Goal: Find specific page/section: Find specific page/section

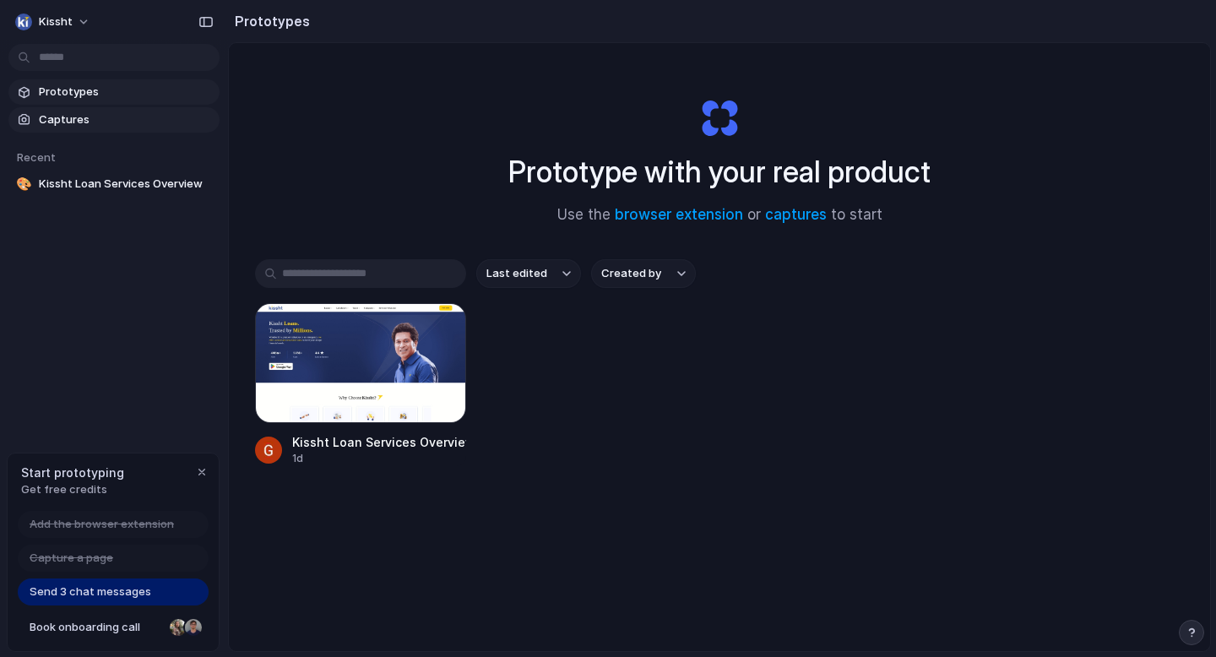
click at [80, 117] on span "Captures" at bounding box center [126, 119] width 174 height 17
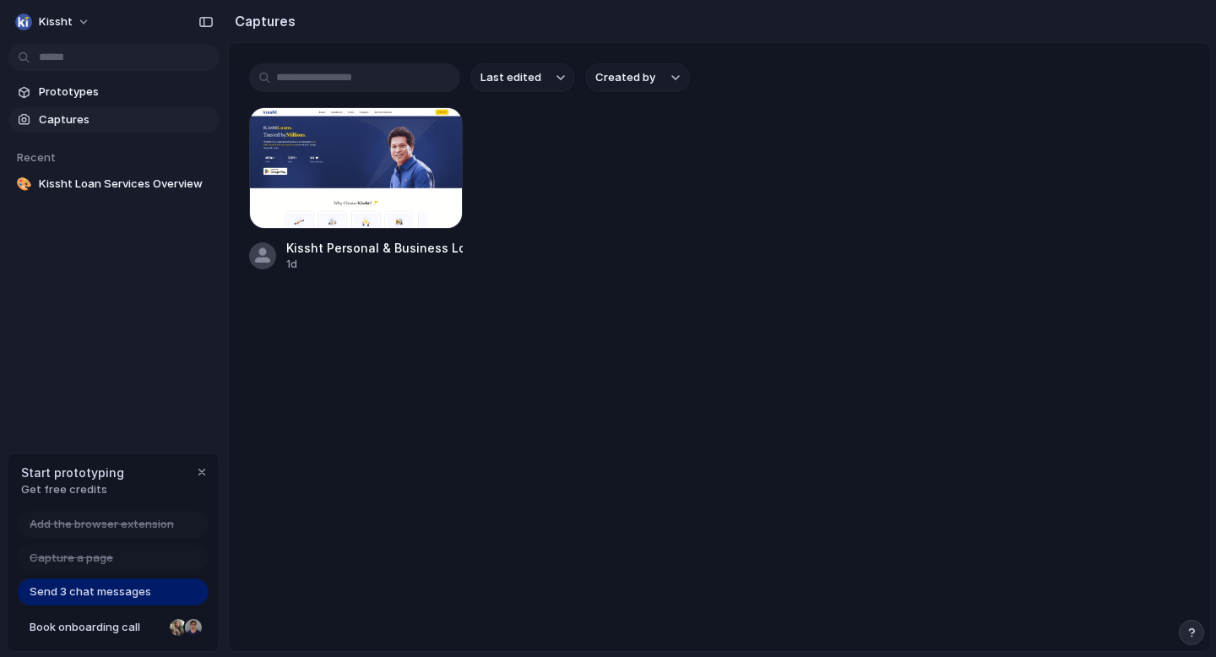
click at [76, 596] on span "Send 3 chat messages" at bounding box center [91, 591] width 122 height 17
click at [113, 121] on span "Captures" at bounding box center [126, 119] width 174 height 17
click at [375, 79] on input "text" at bounding box center [354, 77] width 211 height 29
click at [205, 20] on div "button" at bounding box center [205, 22] width 15 height 12
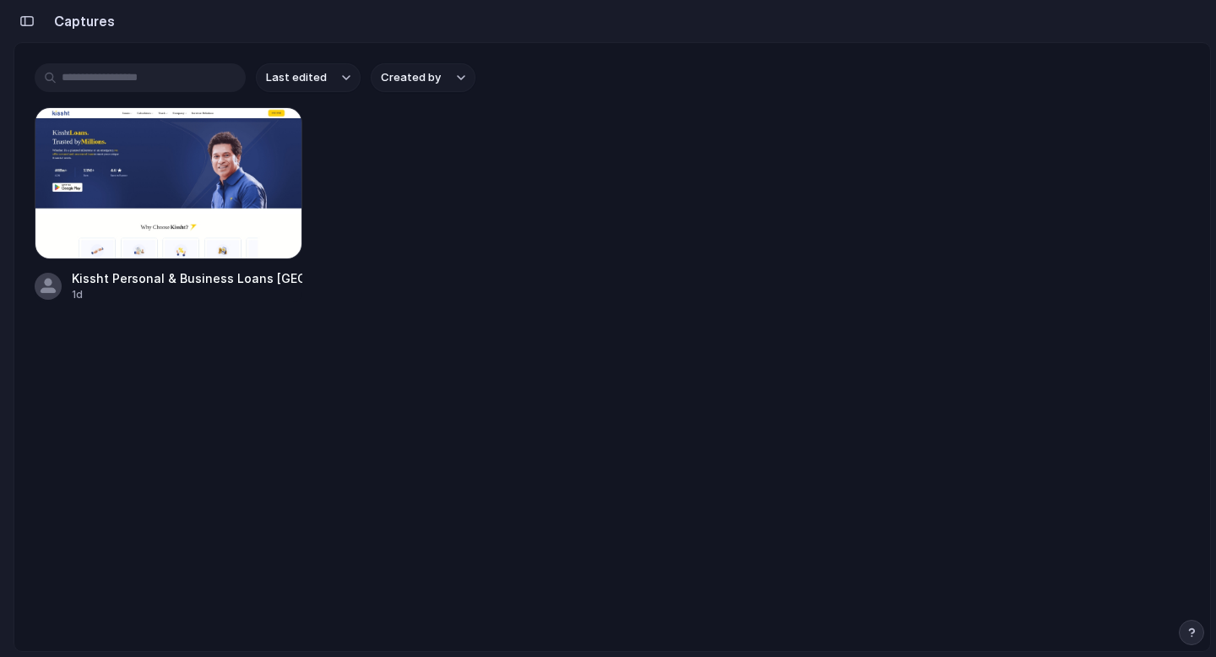
click at [166, 17] on section "Captures" at bounding box center [612, 21] width 1197 height 42
click at [29, 19] on div "button" at bounding box center [26, 21] width 15 height 12
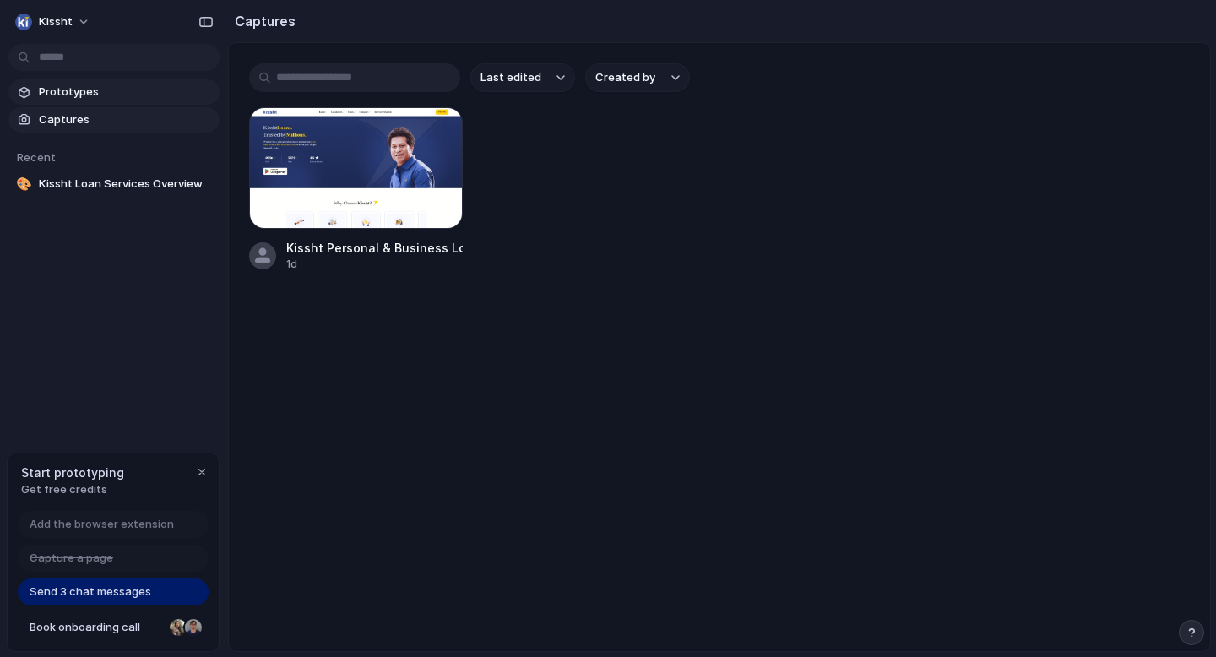
click at [74, 89] on span "Prototypes" at bounding box center [126, 92] width 174 height 17
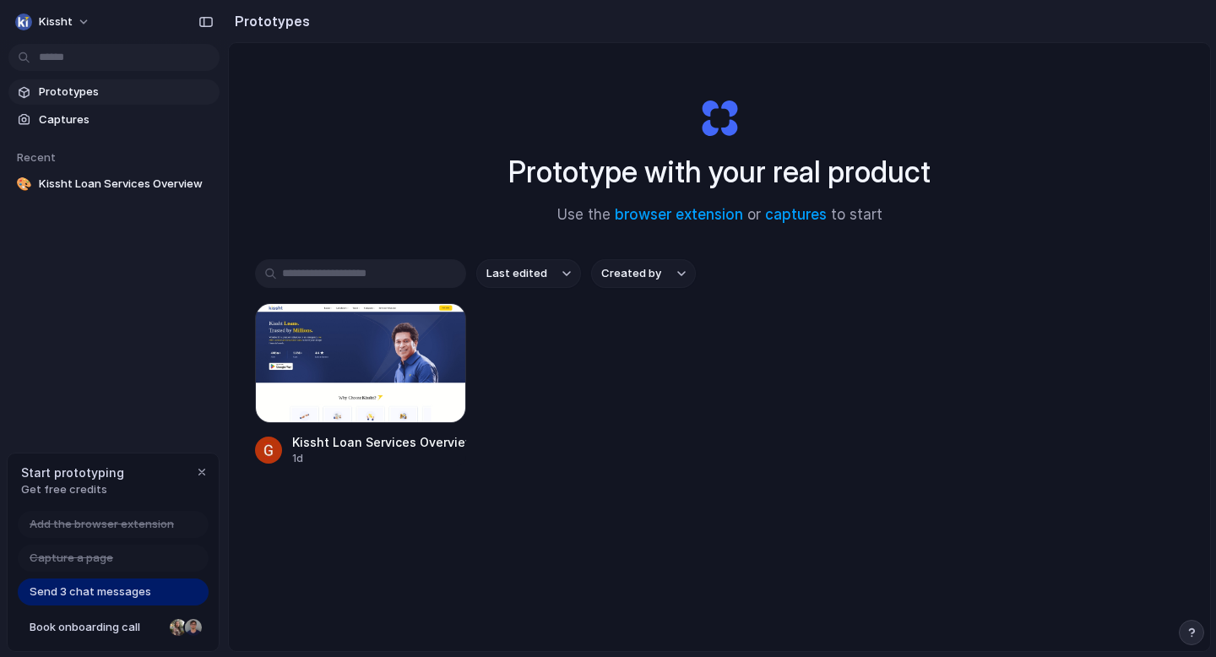
click at [372, 284] on input "text" at bounding box center [360, 273] width 211 height 29
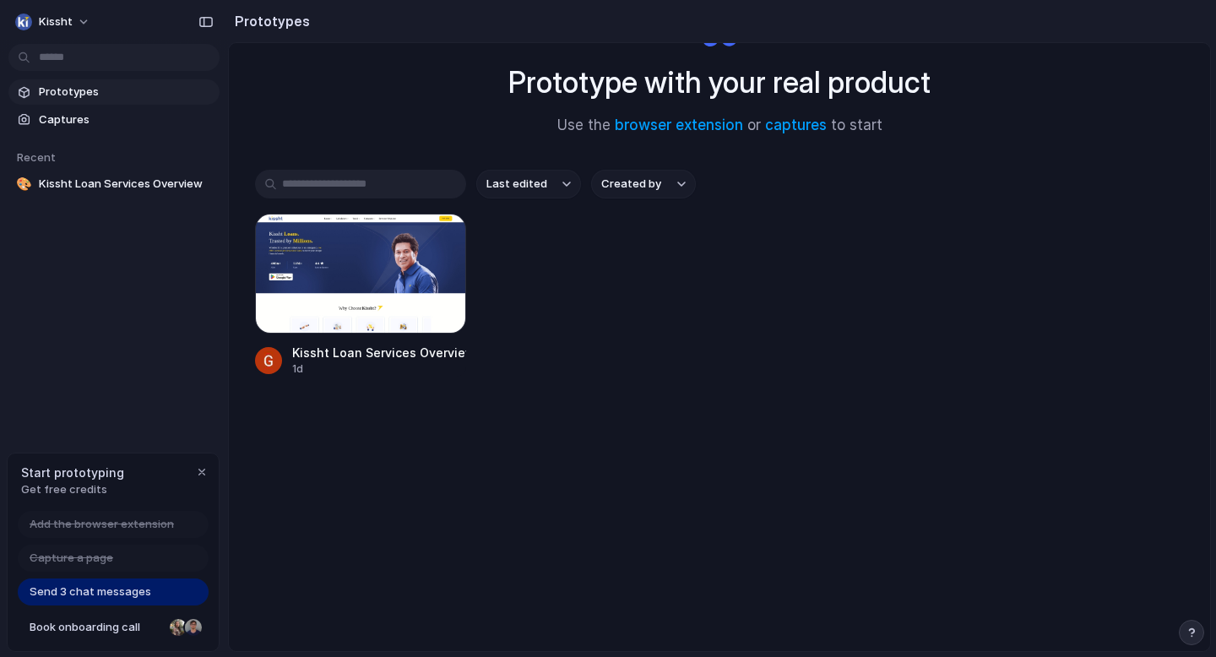
click at [68, 596] on span "Send 3 chat messages" at bounding box center [91, 591] width 122 height 17
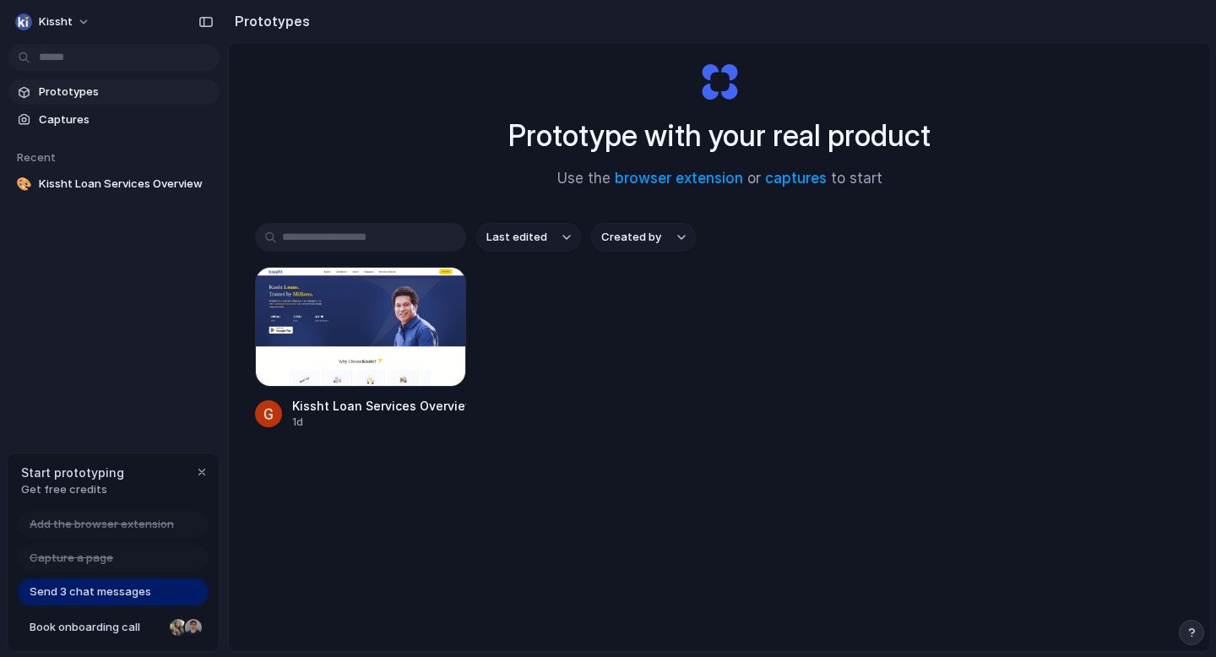
scroll to position [0, 0]
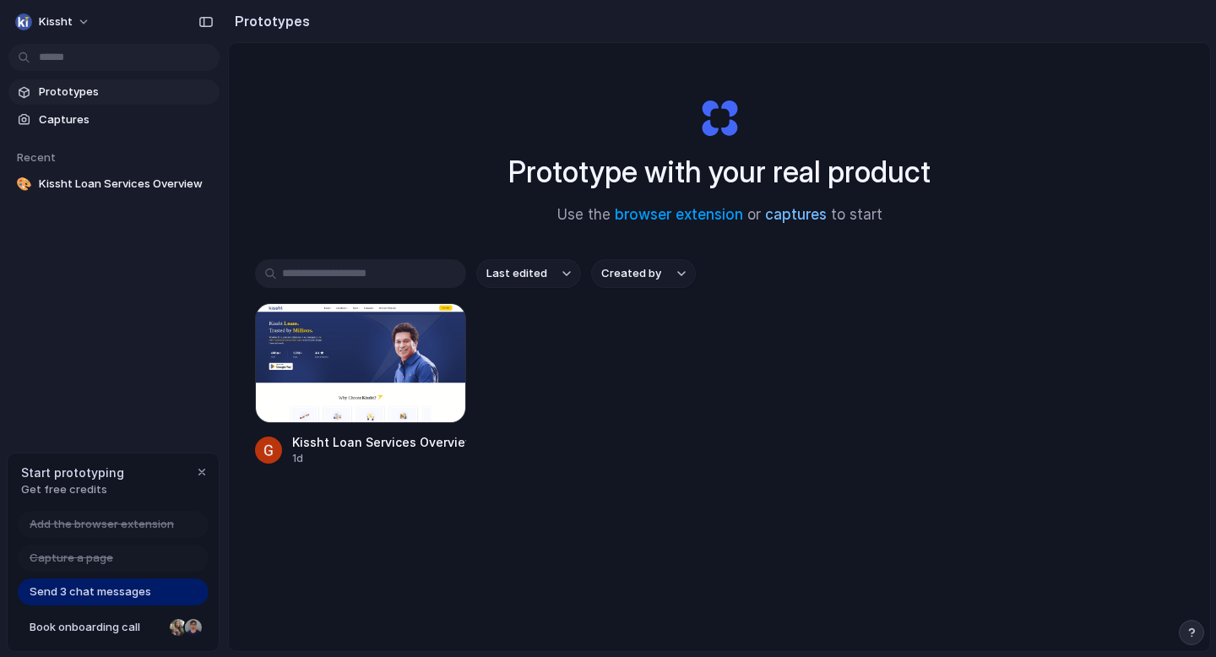
click at [803, 214] on link "captures" at bounding box center [796, 214] width 62 height 17
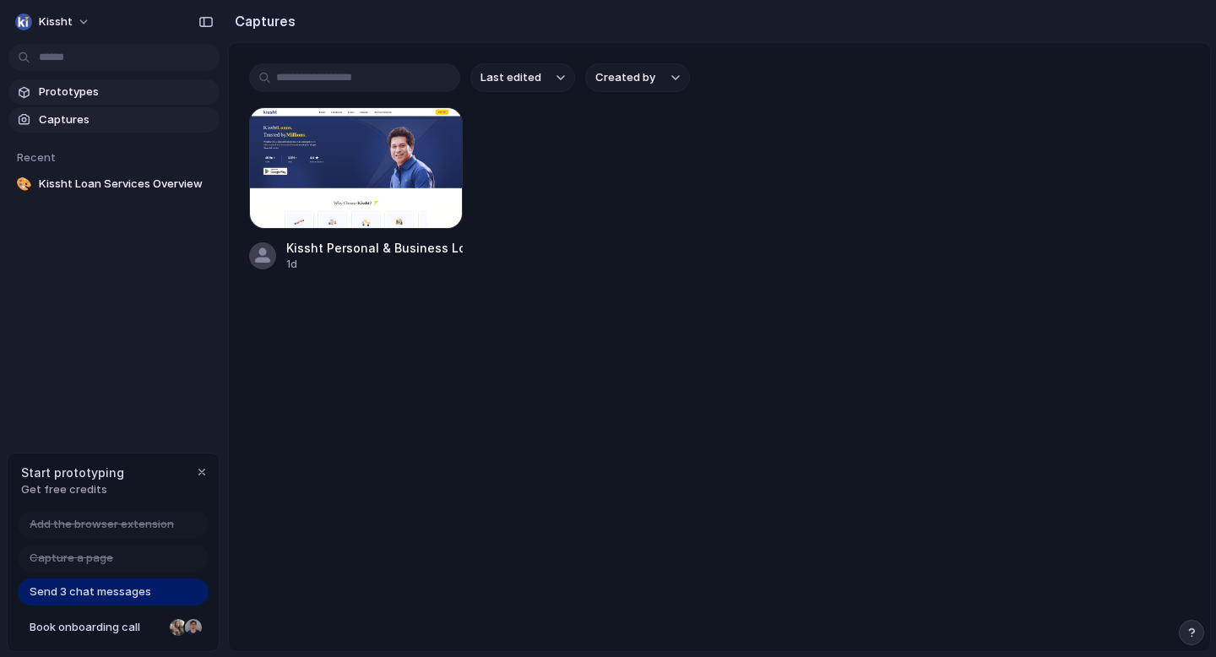
click at [73, 89] on span "Prototypes" at bounding box center [126, 92] width 174 height 17
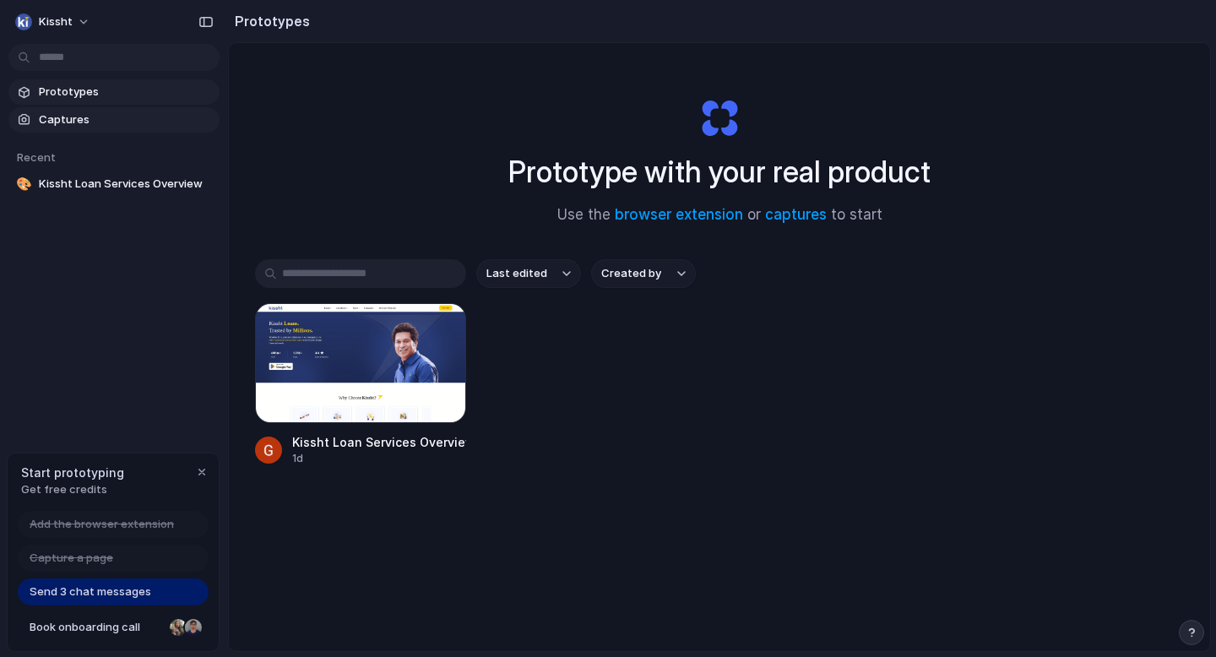
click at [72, 128] on link "Captures" at bounding box center [113, 119] width 211 height 25
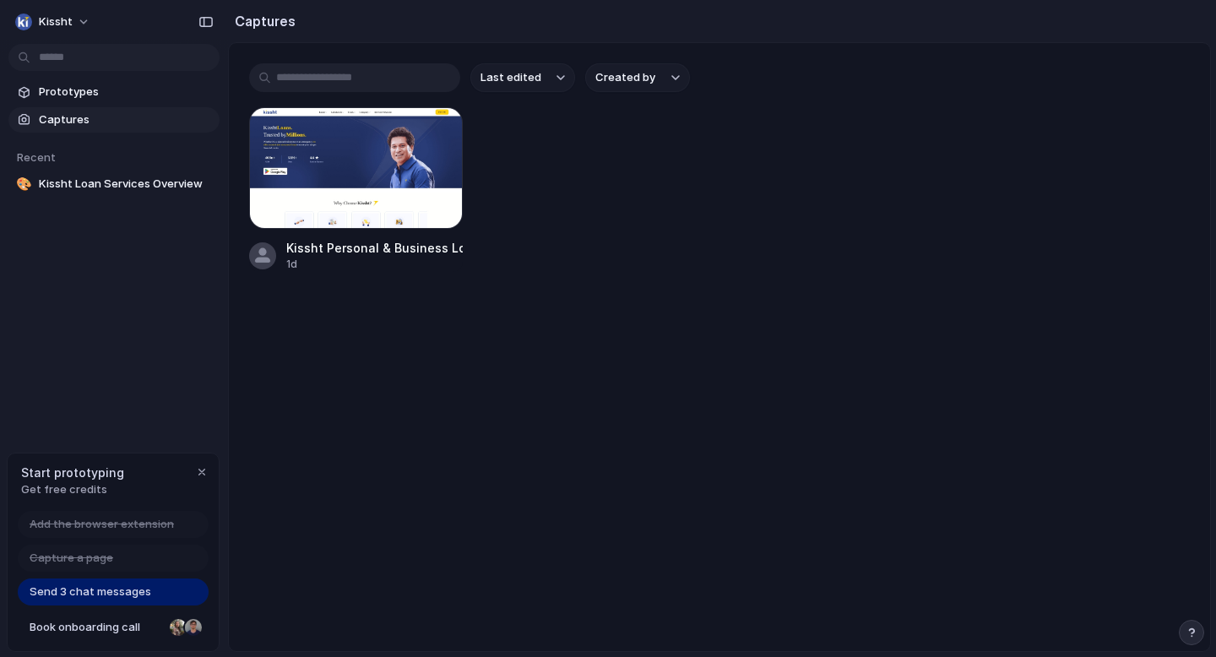
click at [673, 66] on button "Created by" at bounding box center [637, 77] width 105 height 29
click at [656, 182] on span "[PERSON_NAME]" at bounding box center [663, 179] width 86 height 17
click at [565, 77] on button "Last edited" at bounding box center [522, 77] width 105 height 29
click at [652, 176] on div "Last edited Last created Alphabetical" at bounding box center [608, 328] width 1216 height 657
click at [95, 586] on span "Send 3 chat messages" at bounding box center [91, 591] width 122 height 17
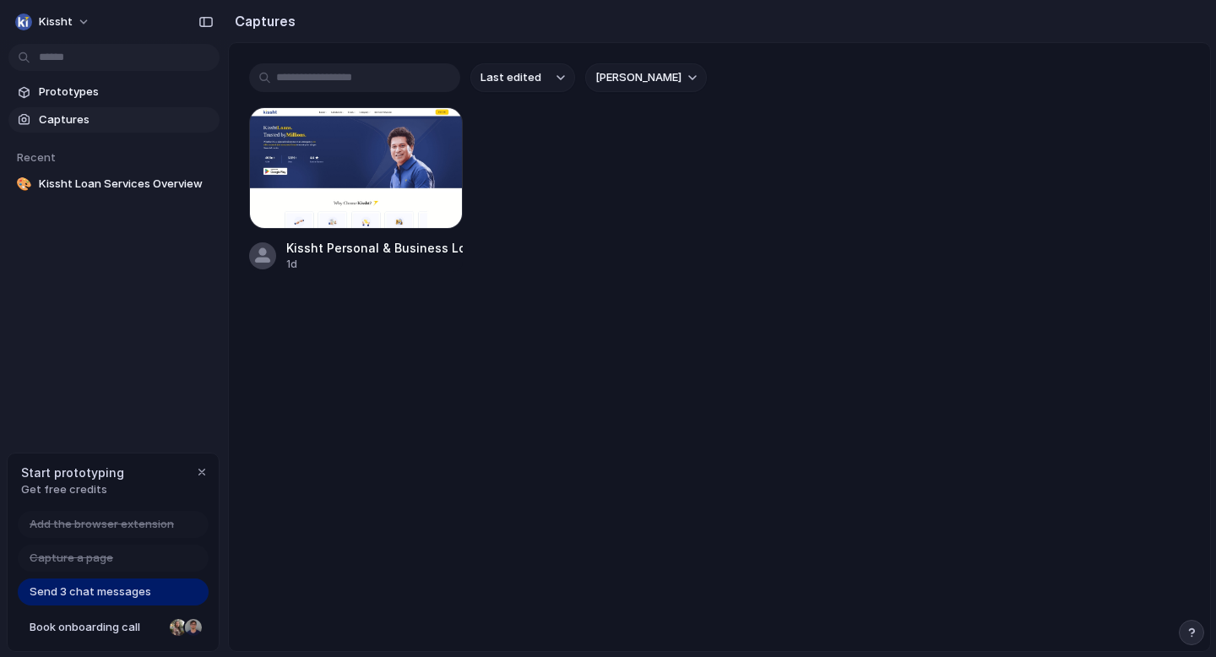
click at [116, 263] on div "Prototypes Captures Recent 🎨 Kissht Loan Services Overview" at bounding box center [114, 209] width 228 height 418
click at [62, 56] on body "Kissht Prototypes Captures Recent 🎨 Kissht Loan Services Overview Start prototy…" at bounding box center [608, 328] width 1216 height 657
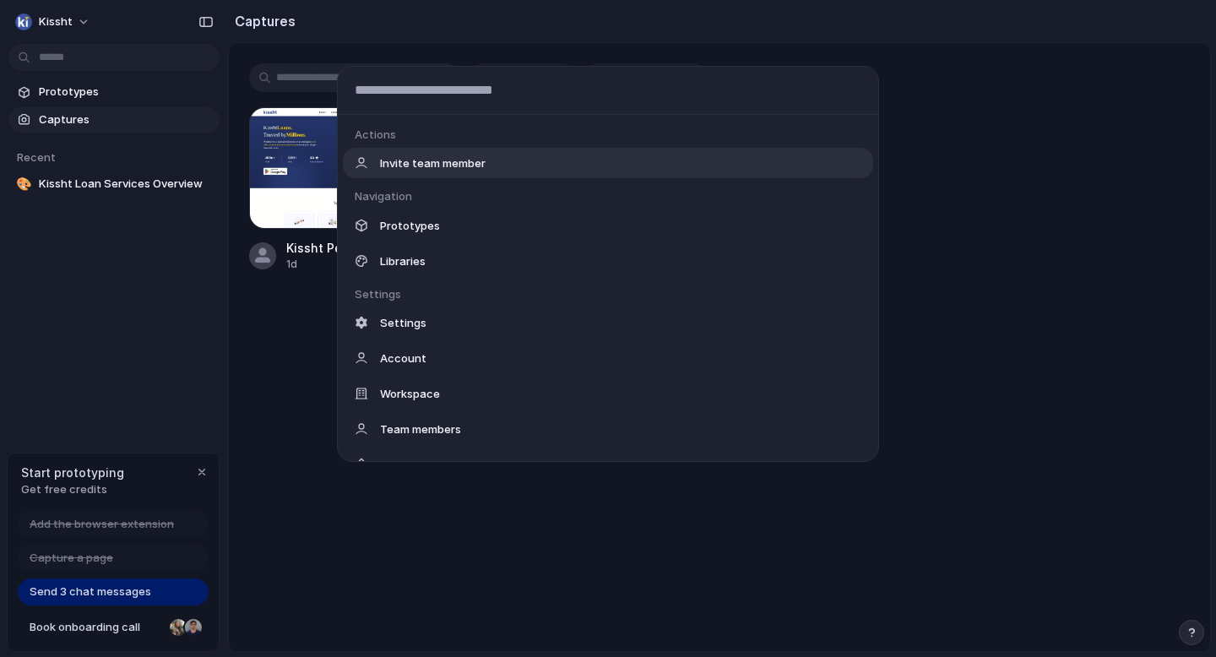
click at [80, 17] on div "Actions Invite team member Navigation Prototypes Libraries Settings Settings Ac…" at bounding box center [608, 328] width 1216 height 657
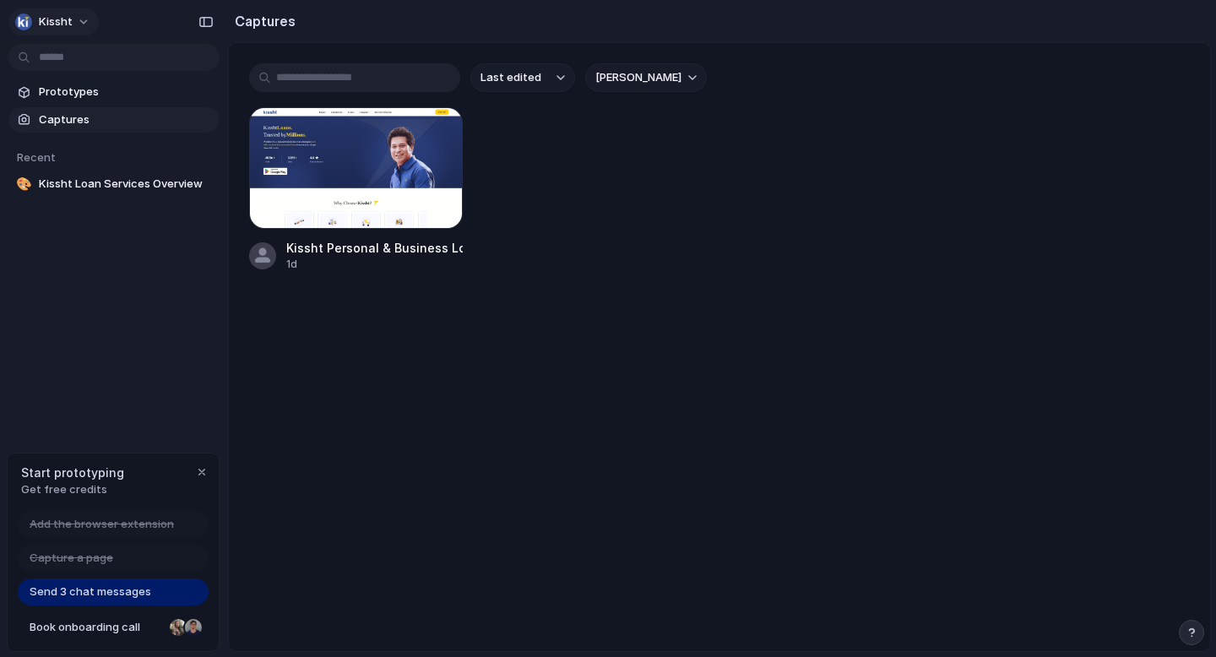
click at [87, 22] on button "Kissht" at bounding box center [53, 21] width 90 height 27
click at [90, 261] on div "Settings Invite members Change theme Sign out" at bounding box center [608, 328] width 1216 height 657
click at [199, 28] on button "button" at bounding box center [205, 21] width 27 height 27
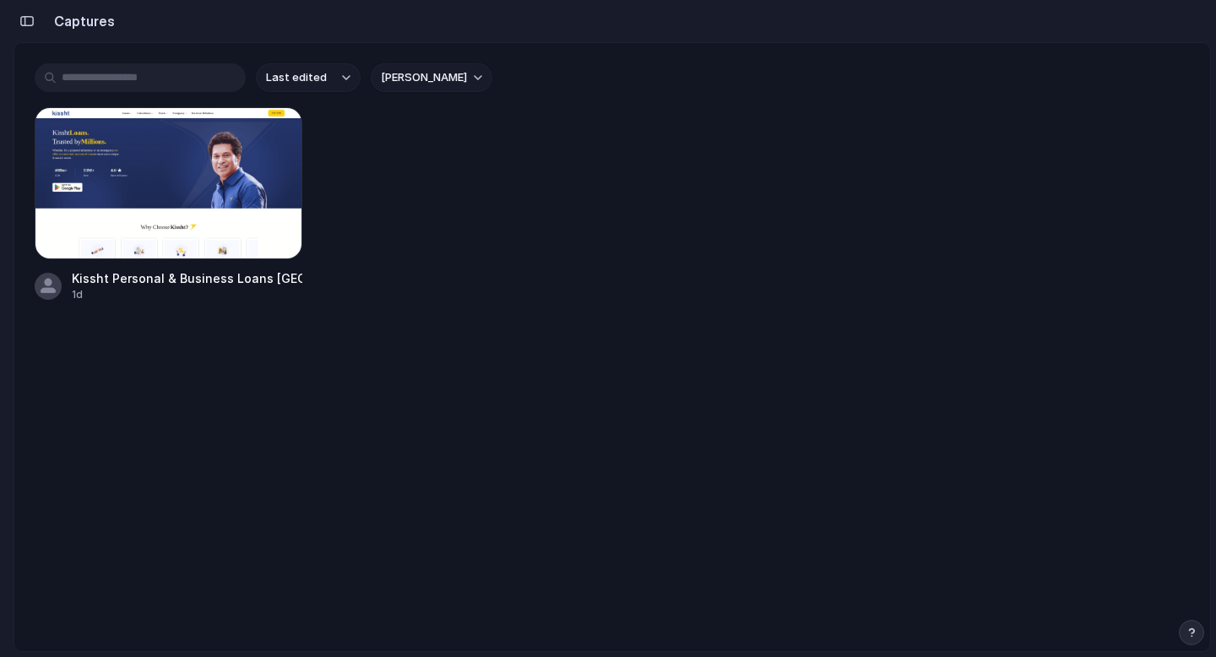
click at [30, 20] on div "button" at bounding box center [26, 21] width 15 height 12
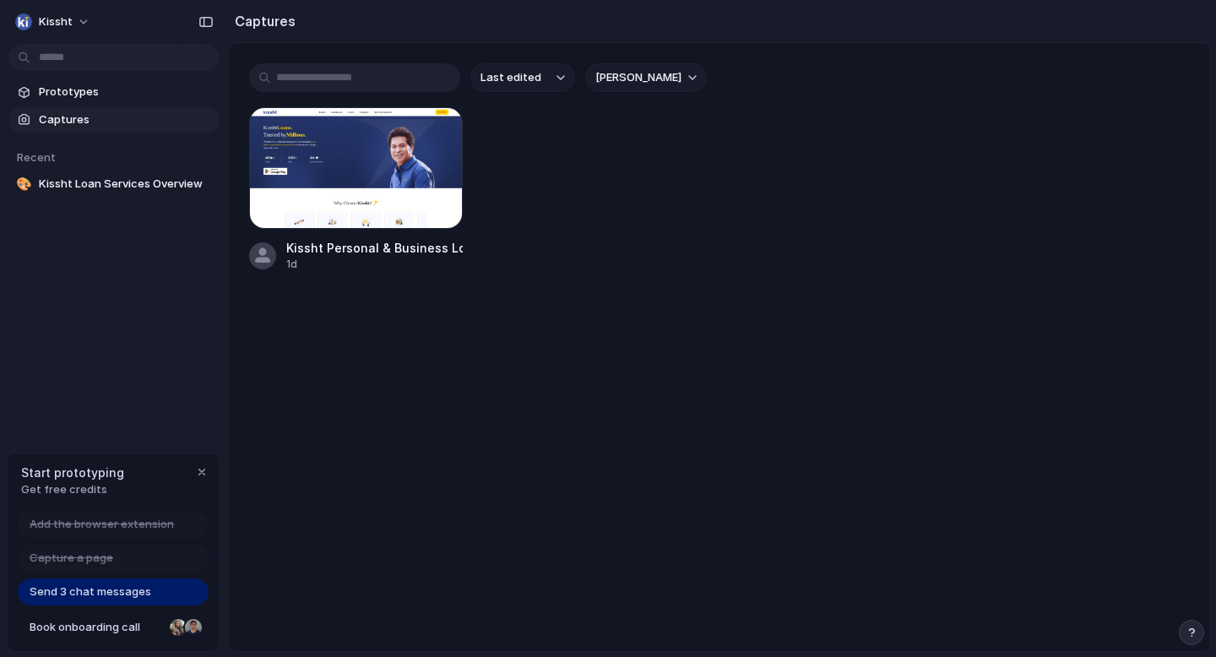
click at [329, 84] on input "text" at bounding box center [354, 77] width 211 height 29
click at [436, 137] on div "button" at bounding box center [438, 132] width 14 height 14
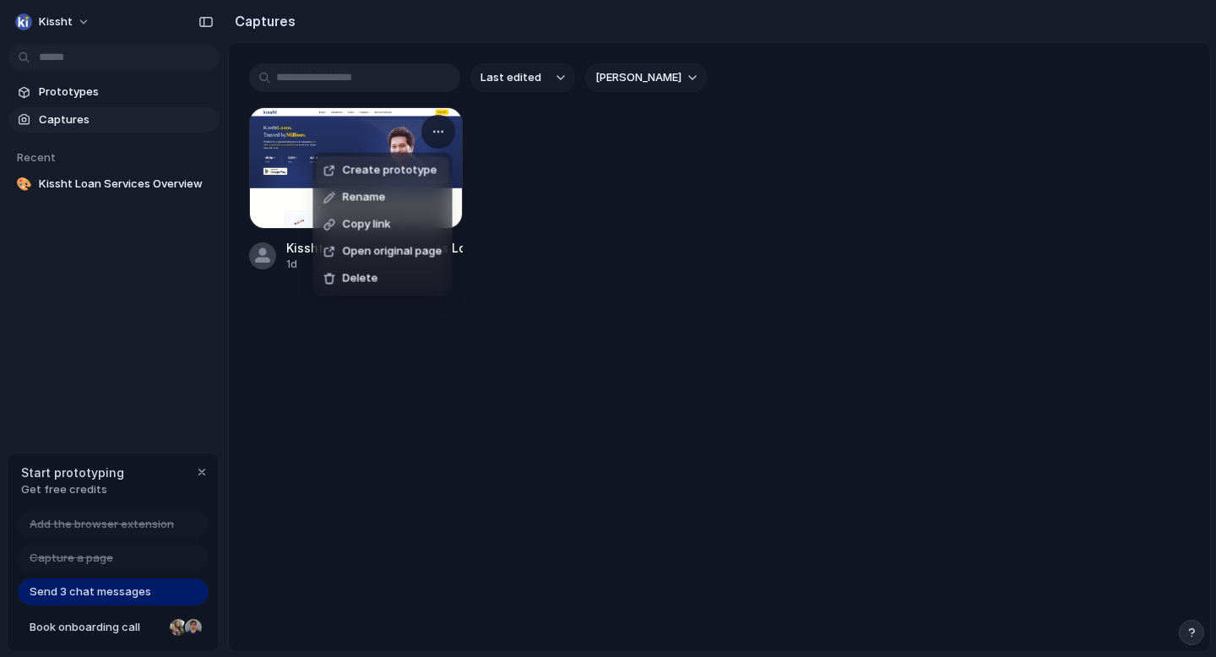
click at [380, 165] on span "Create prototype" at bounding box center [390, 170] width 95 height 17
